Goal: Task Accomplishment & Management: Use online tool/utility

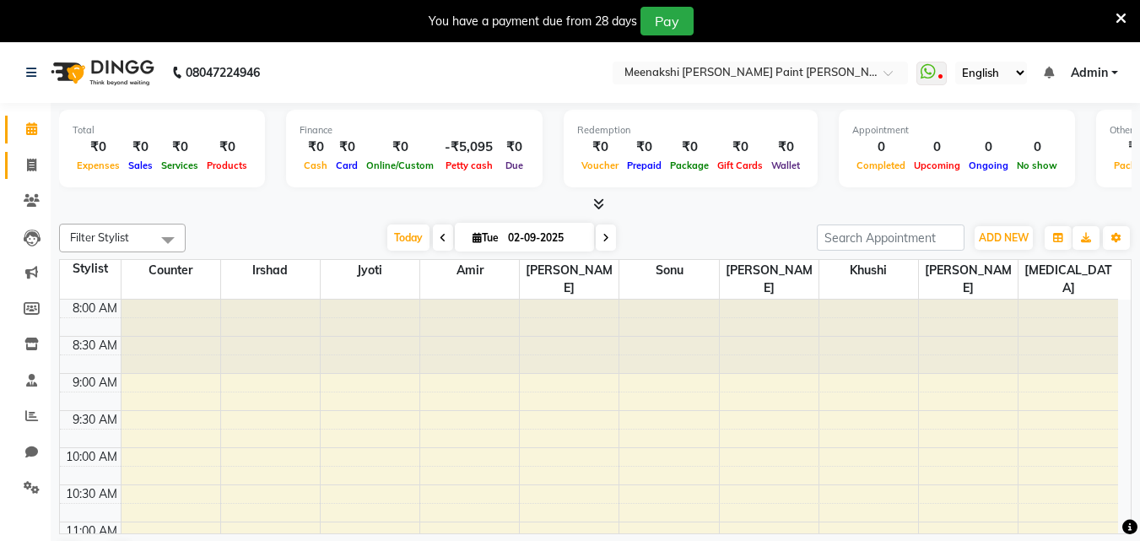
click at [25, 172] on span at bounding box center [32, 165] width 30 height 19
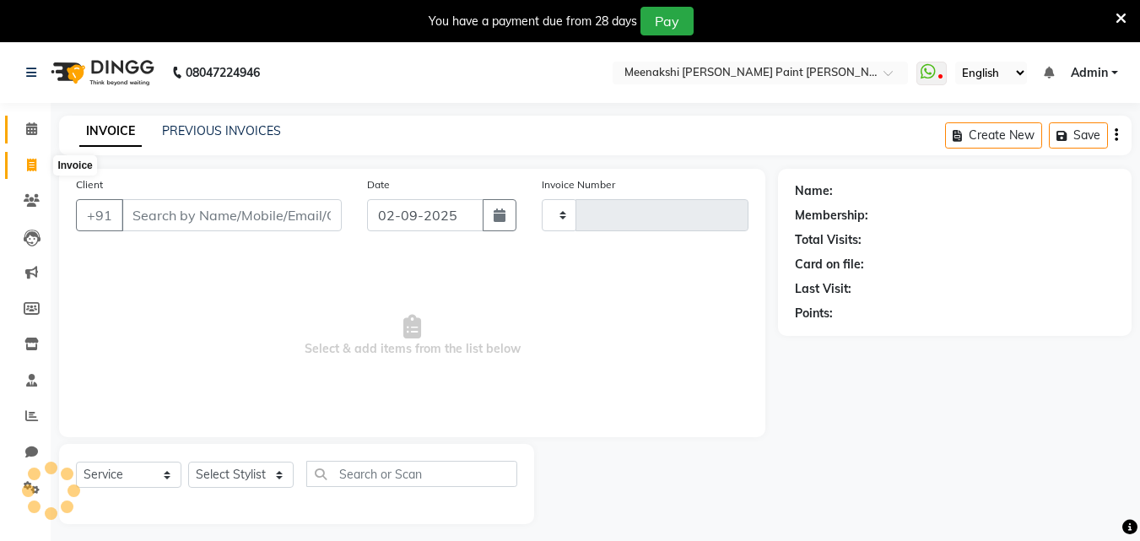
click at [24, 132] on span at bounding box center [32, 129] width 30 height 19
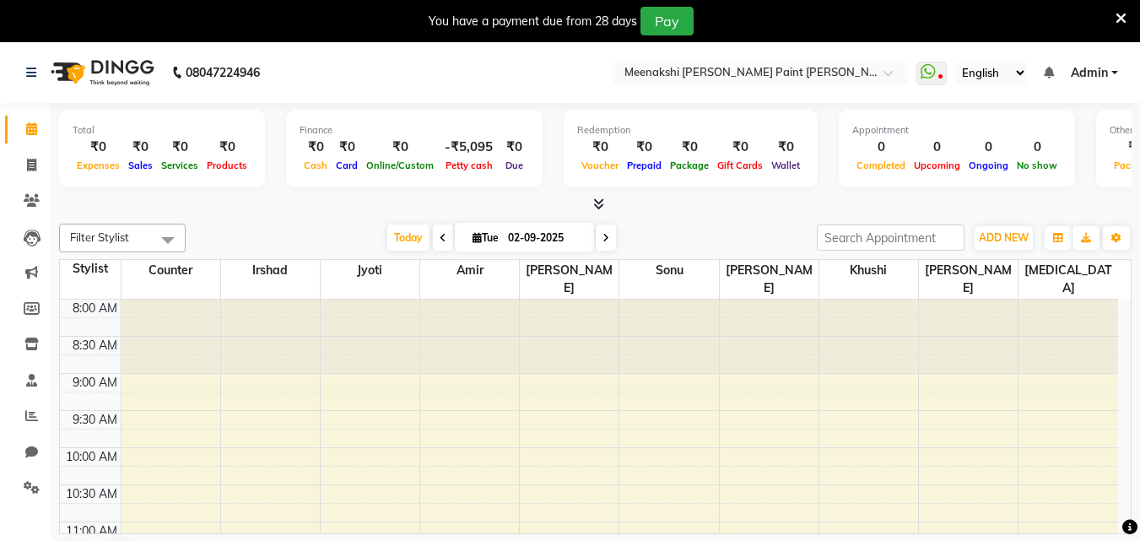
click at [597, 199] on icon at bounding box center [598, 203] width 11 height 13
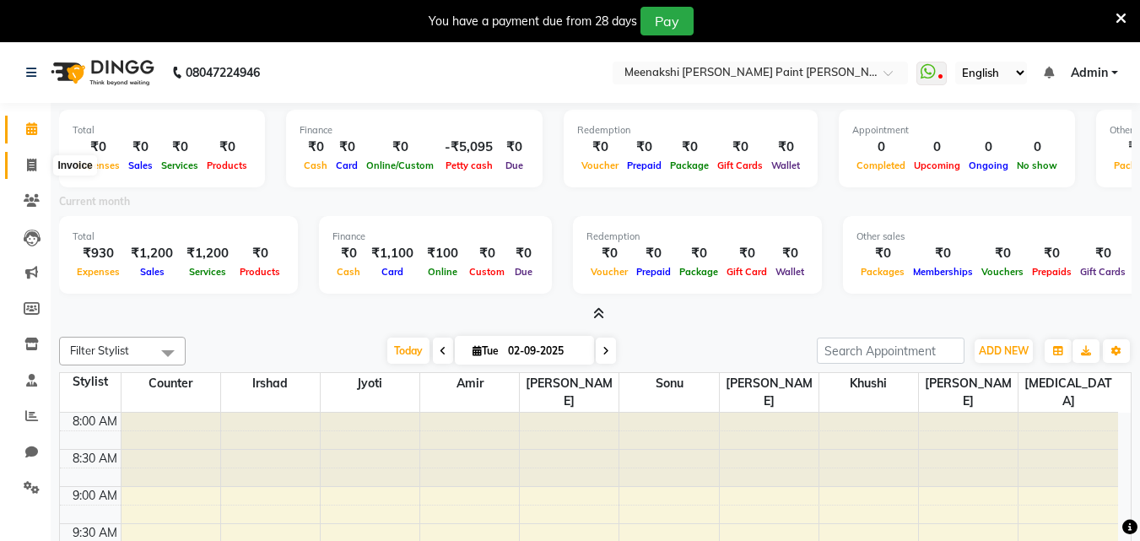
click at [24, 160] on span at bounding box center [32, 165] width 30 height 19
select select "service"
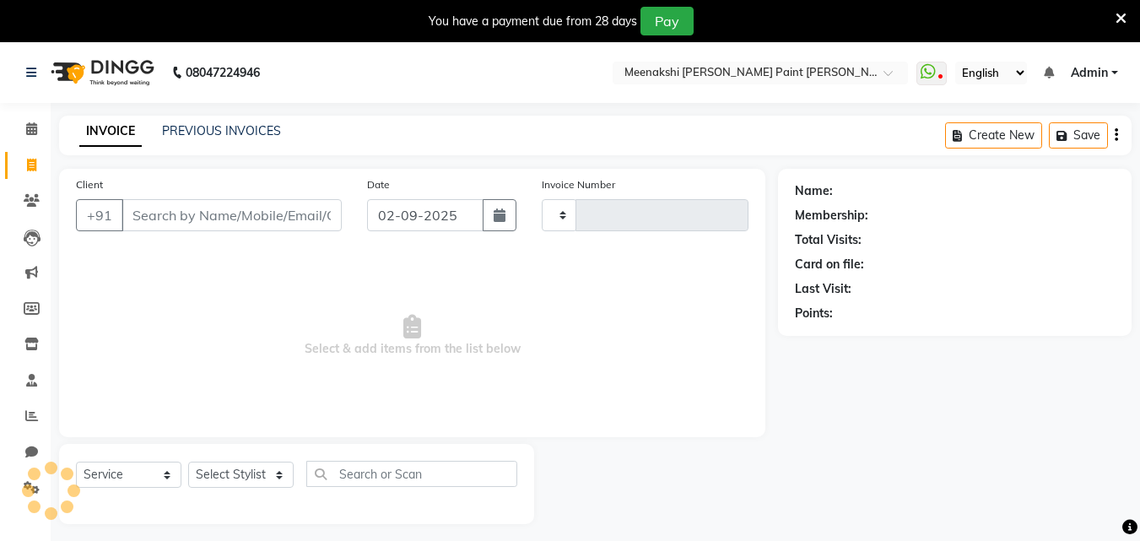
scroll to position [2, 0]
type input "0399"
select select "8161"
click at [32, 125] on icon at bounding box center [31, 127] width 11 height 13
